Goal: Task Accomplishment & Management: Complete application form

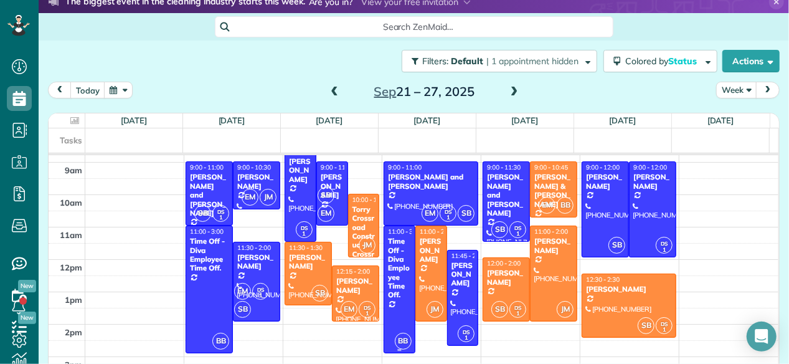
scroll to position [51, 0]
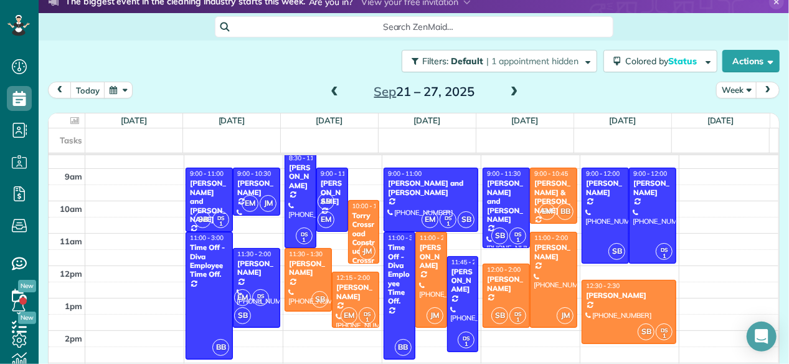
click at [329, 94] on span at bounding box center [335, 92] width 14 height 11
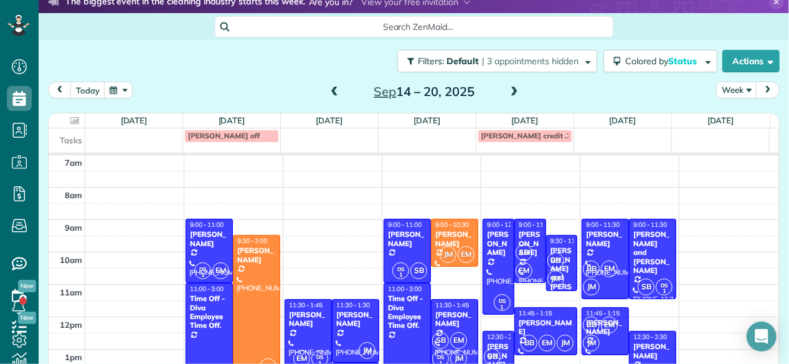
click at [329, 94] on span at bounding box center [335, 92] width 14 height 11
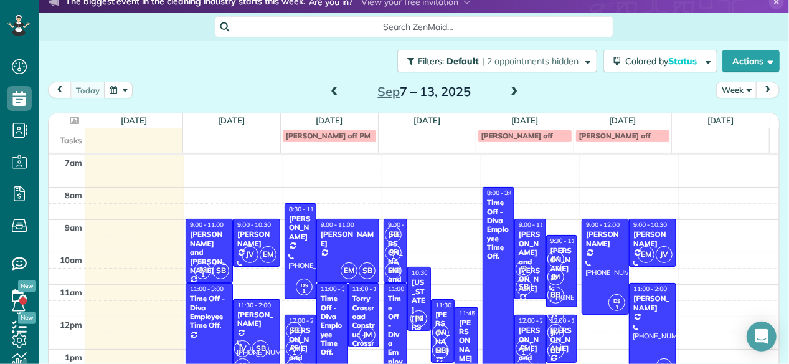
click at [510, 97] on span at bounding box center [515, 92] width 14 height 11
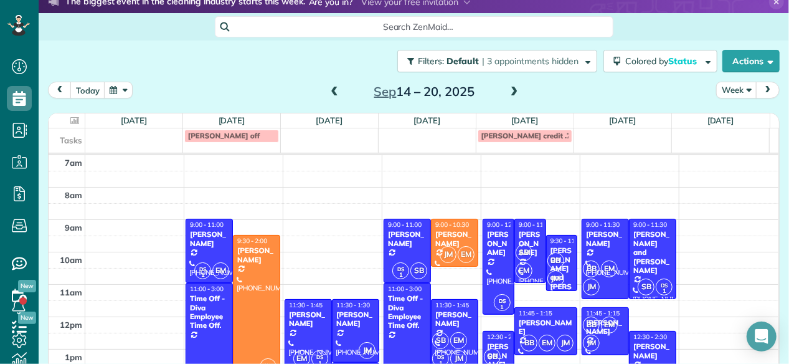
click at [510, 97] on span at bounding box center [515, 92] width 14 height 11
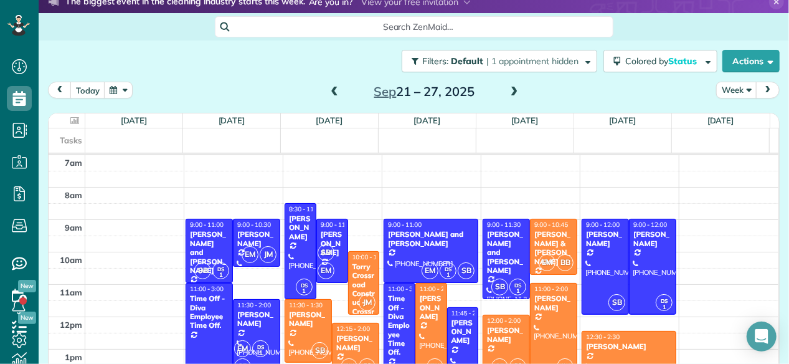
drag, startPoint x: 661, startPoint y: 234, endPoint x: 667, endPoint y: 328, distance: 94.2
drag, startPoint x: 667, startPoint y: 328, endPoint x: 269, endPoint y: 70, distance: 473.7
click at [269, 70] on div "Filters: Default | 1 appointment hidden Colored by Status Color by Cleaner Colo…" at bounding box center [414, 60] width 751 height 41
click at [381, 4] on span at bounding box center [416, 1] width 110 height 11
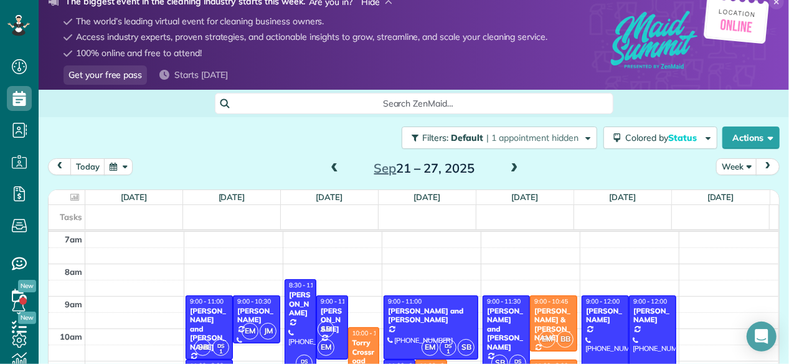
click at [381, 4] on span at bounding box center [376, 1] width 31 height 11
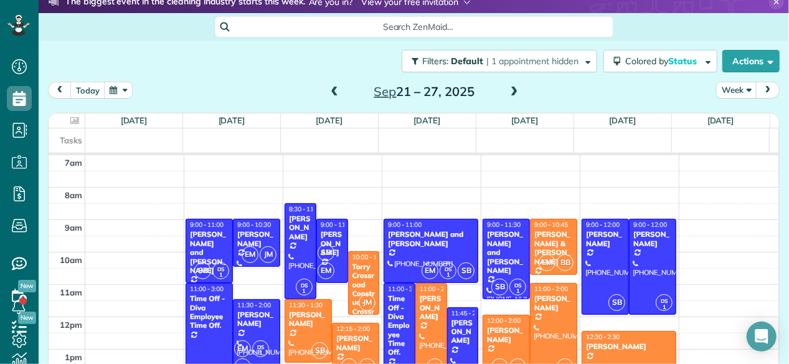
click at [372, 2] on span at bounding box center [416, 1] width 110 height 11
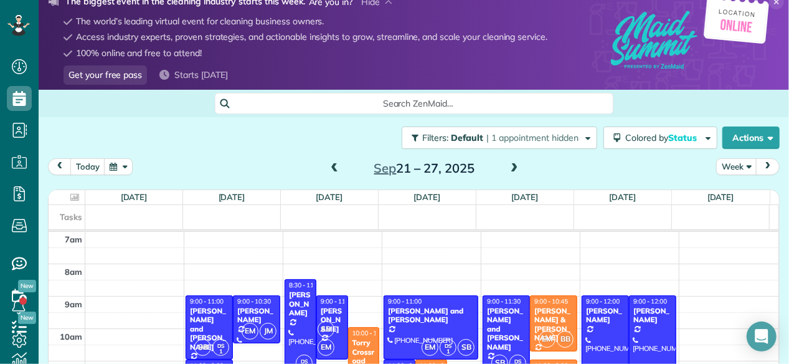
click at [426, 50] on li "100% online and free to attend!" at bounding box center [298, 52] width 499 height 16
click at [389, 7] on span at bounding box center [376, 1] width 31 height 11
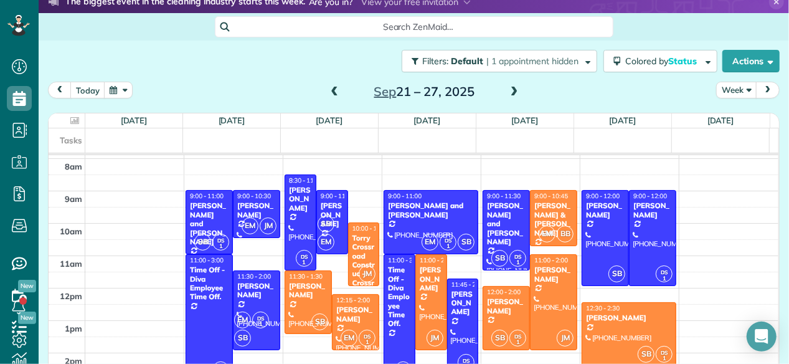
scroll to position [25, 0]
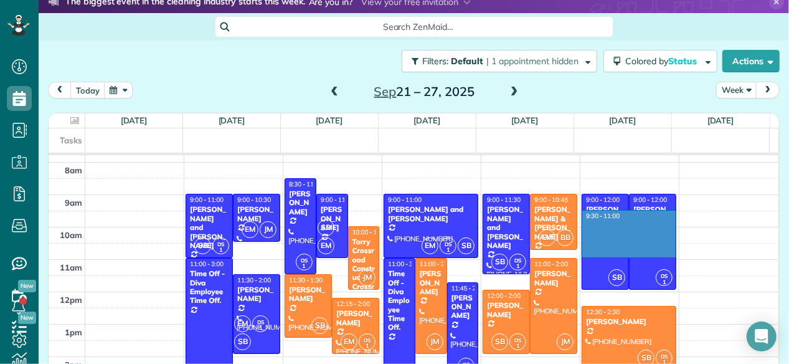
drag, startPoint x: 662, startPoint y: 210, endPoint x: 662, endPoint y: 254, distance: 44.2
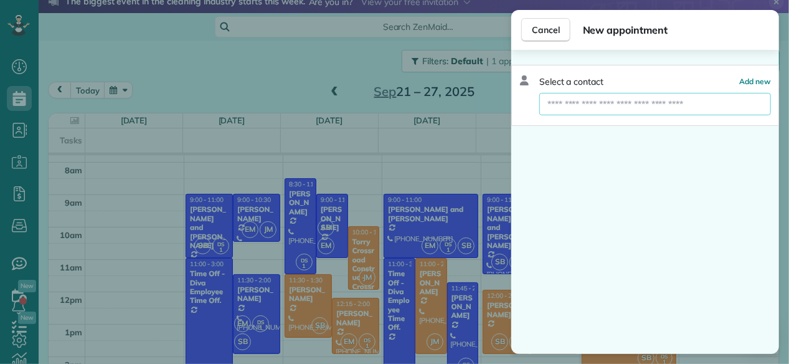
click at [597, 110] on input "text" at bounding box center [655, 104] width 232 height 22
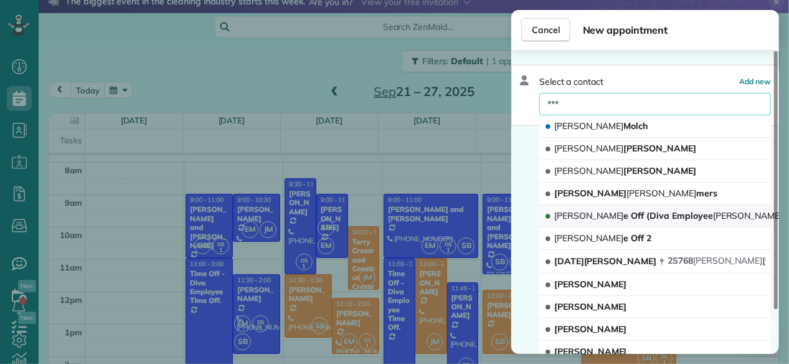
type input "***"
click at [625, 214] on span "[PERSON_NAME] e Off (Diva Employee [PERSON_NAME] e Off.)" at bounding box center [681, 215] width 254 height 11
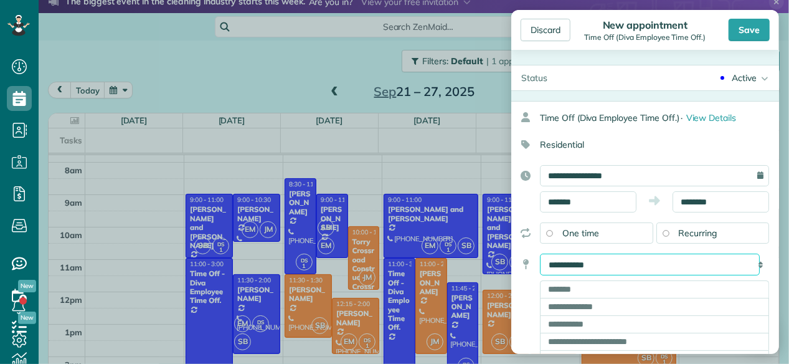
click at [651, 263] on select "**********" at bounding box center [650, 265] width 220 height 22
select select "*****"
click at [540, 254] on select "**********" at bounding box center [650, 265] width 220 height 22
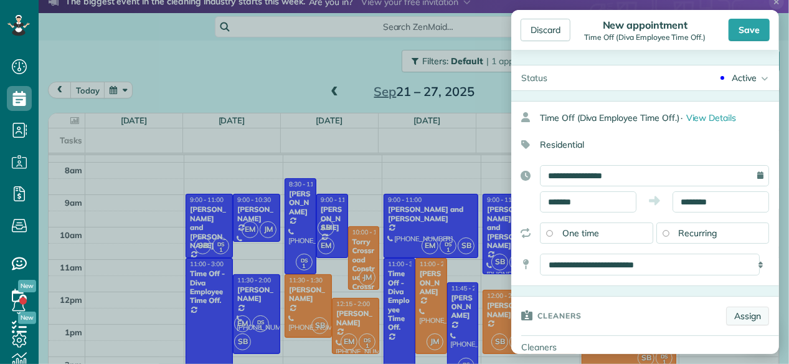
click at [743, 317] on link "Assign" at bounding box center [747, 315] width 43 height 19
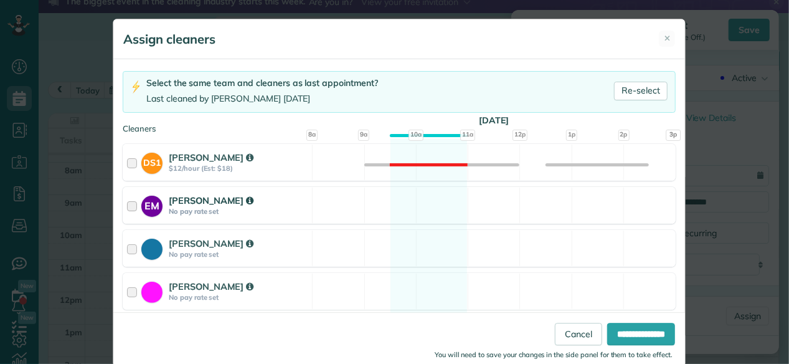
scroll to position [100, 0]
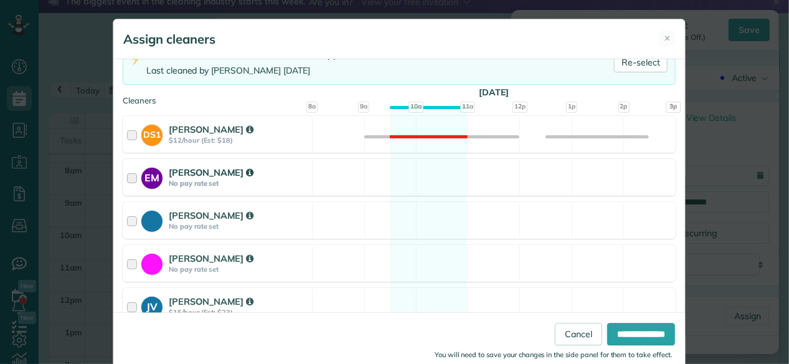
click at [290, 265] on strong "No pay rate set" at bounding box center [239, 269] width 140 height 9
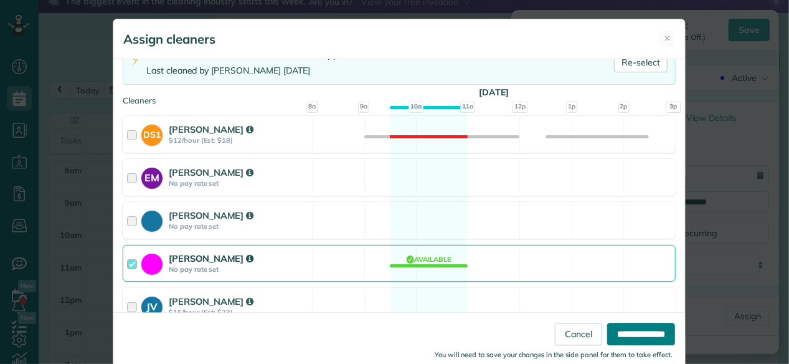
click at [640, 336] on input "**********" at bounding box center [641, 334] width 68 height 22
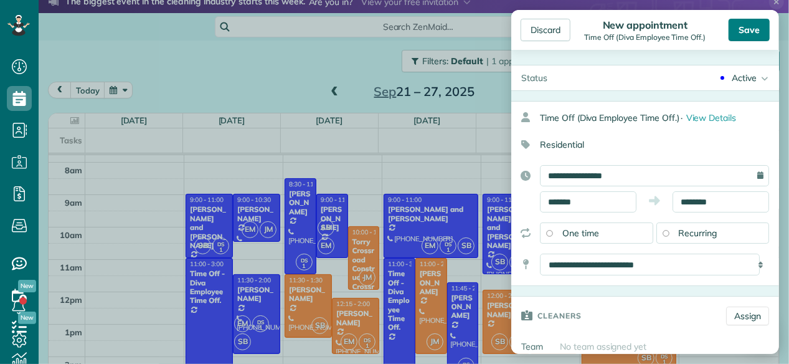
click at [761, 28] on div "Save" at bounding box center [749, 30] width 41 height 22
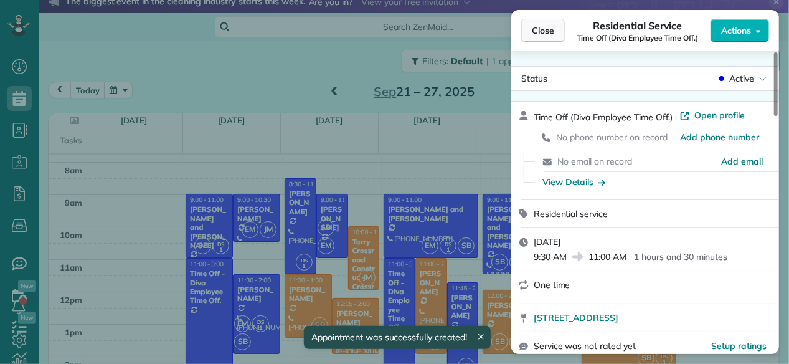
click at [549, 36] on span "Close" at bounding box center [543, 30] width 22 height 12
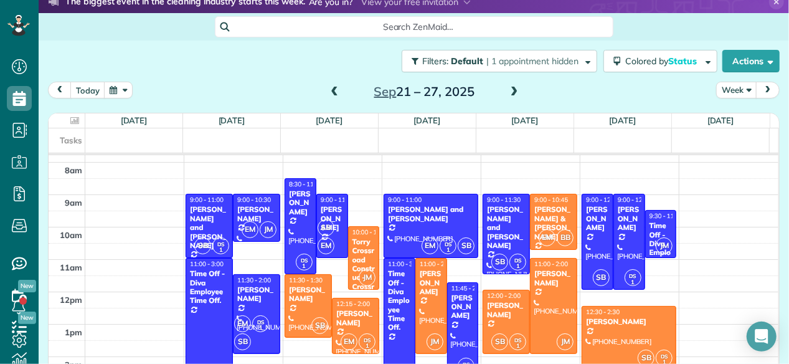
click at [332, 93] on span at bounding box center [335, 92] width 14 height 11
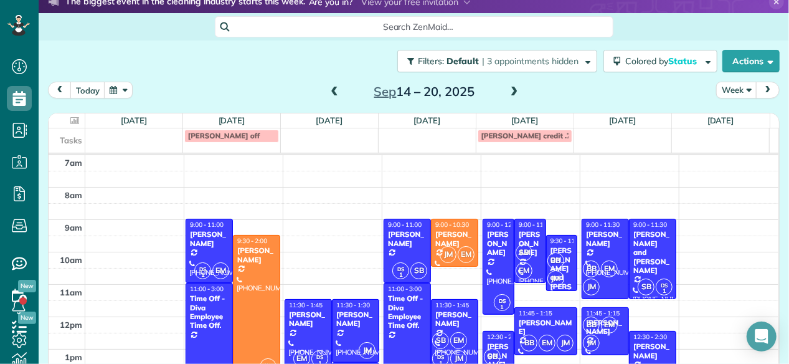
click at [330, 95] on span at bounding box center [335, 92] width 14 height 11
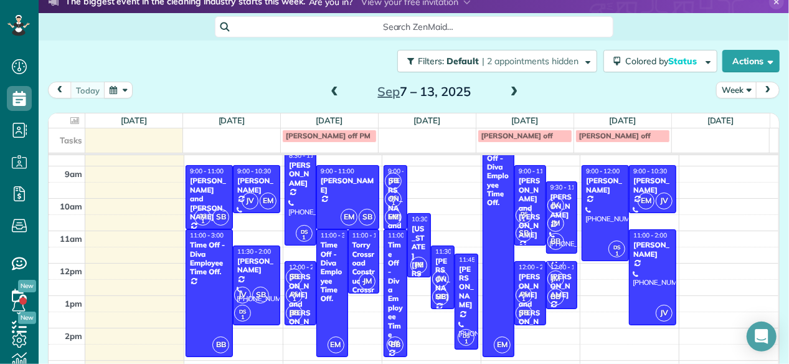
scroll to position [54, 0]
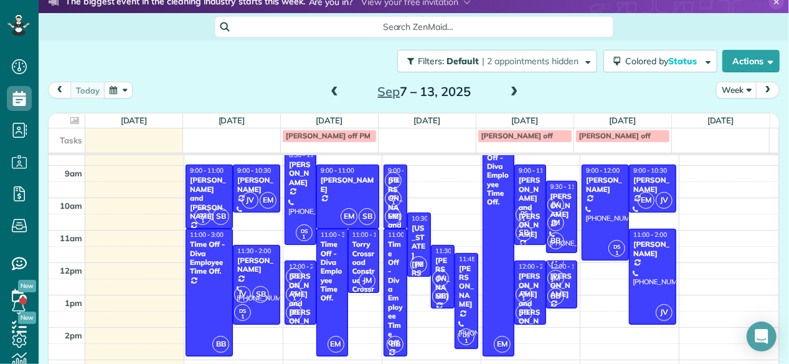
click at [508, 92] on span at bounding box center [515, 92] width 14 height 11
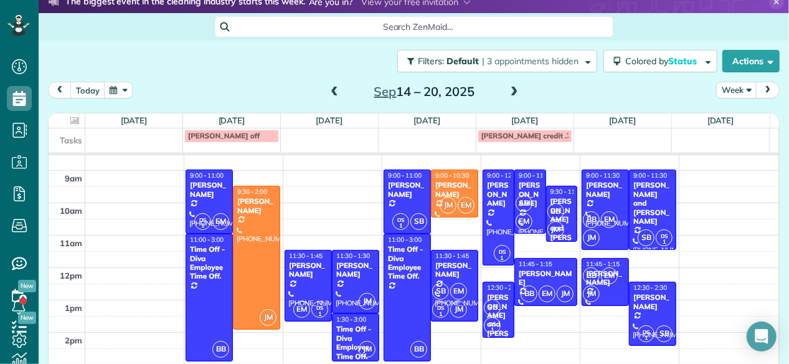
scroll to position [50, 0]
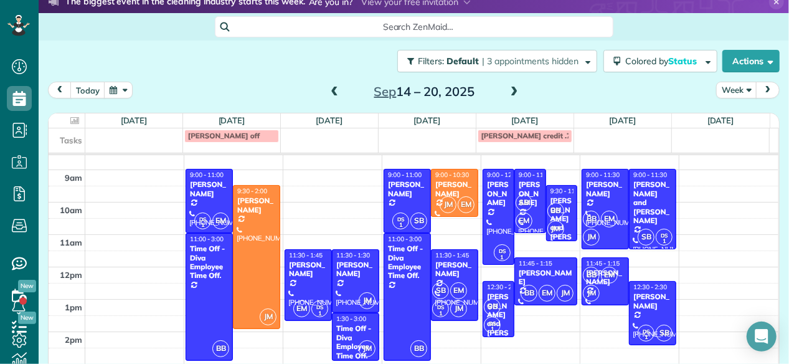
click at [508, 97] on span at bounding box center [515, 92] width 14 height 11
